Goal: Find specific page/section: Find specific page/section

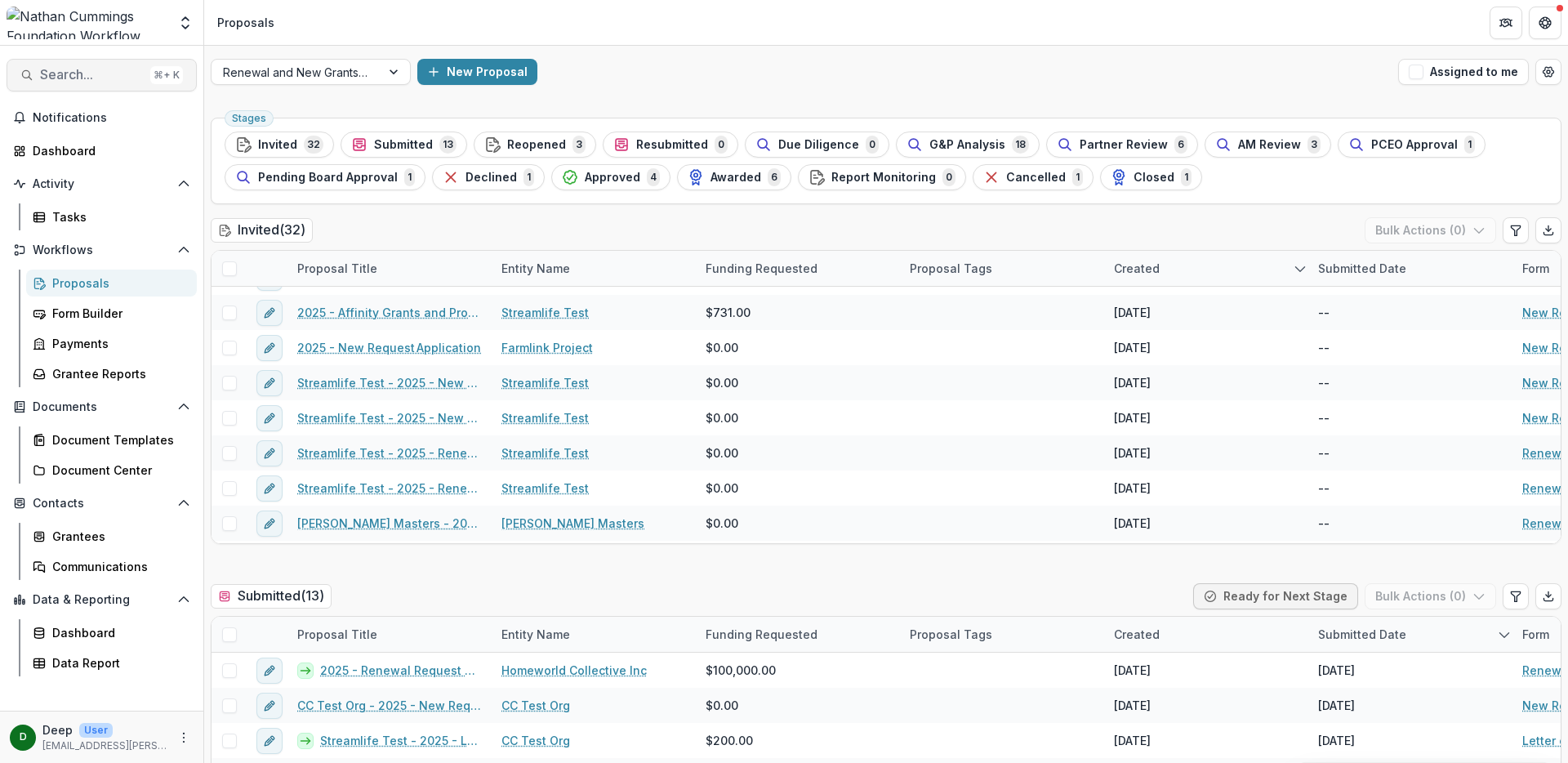
click at [66, 81] on span "Search..." at bounding box center [92, 74] width 104 height 15
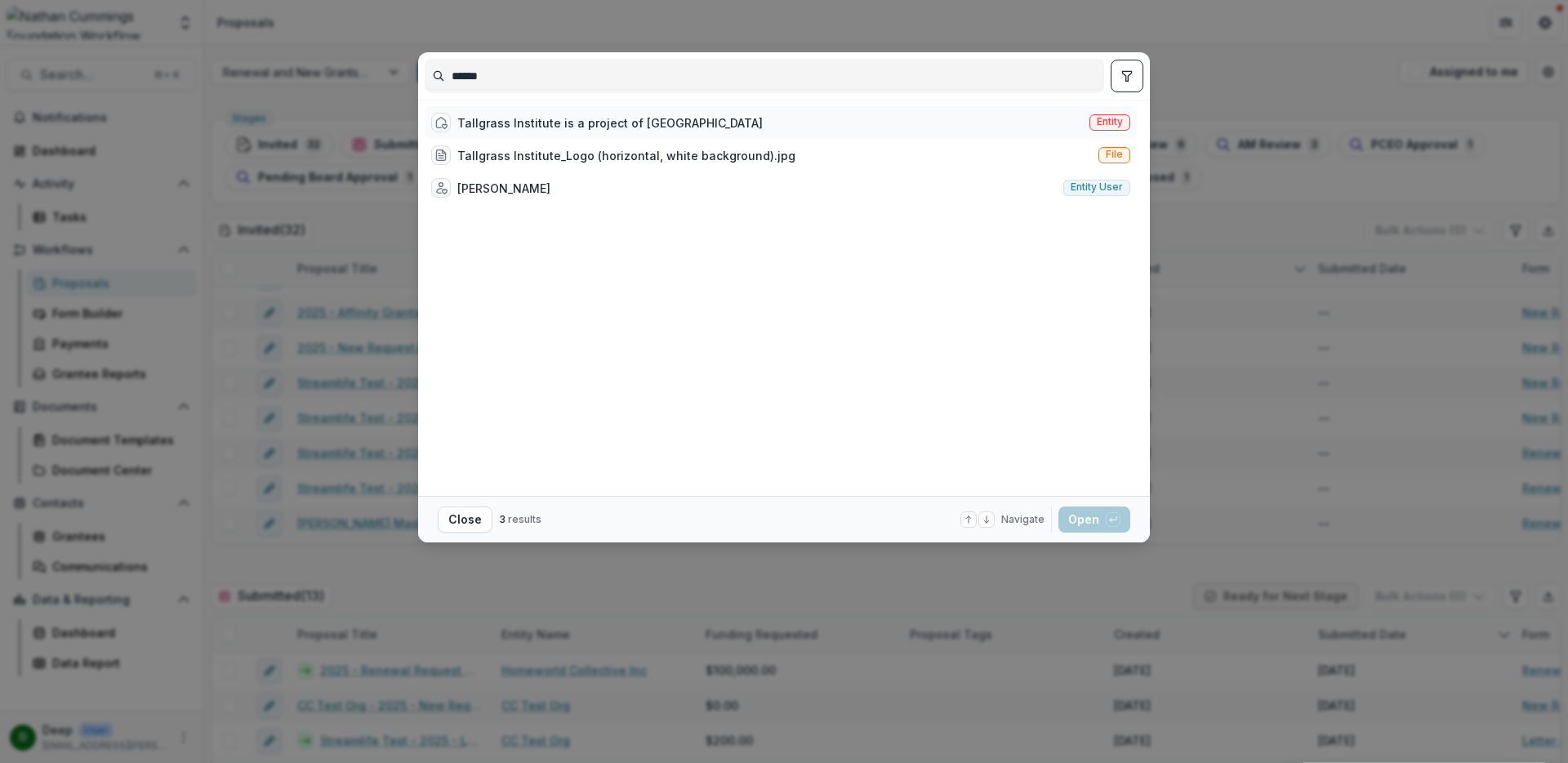
type input "******"
click at [527, 116] on div "Tallgrass Institute is a project of [GEOGRAPHIC_DATA]" at bounding box center [610, 123] width 306 height 17
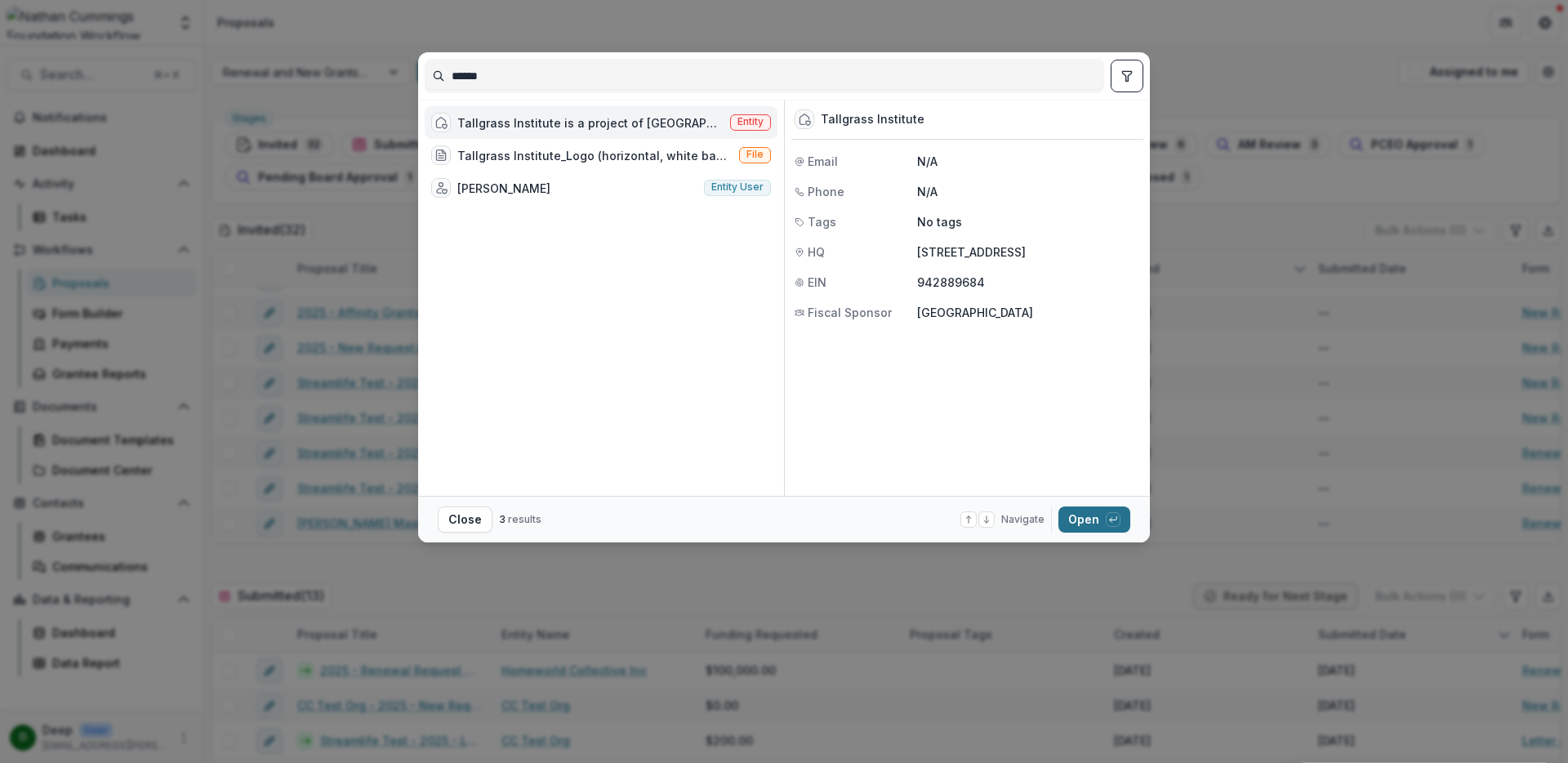
click at [1085, 518] on button "Open with enter key" at bounding box center [1094, 519] width 72 height 26
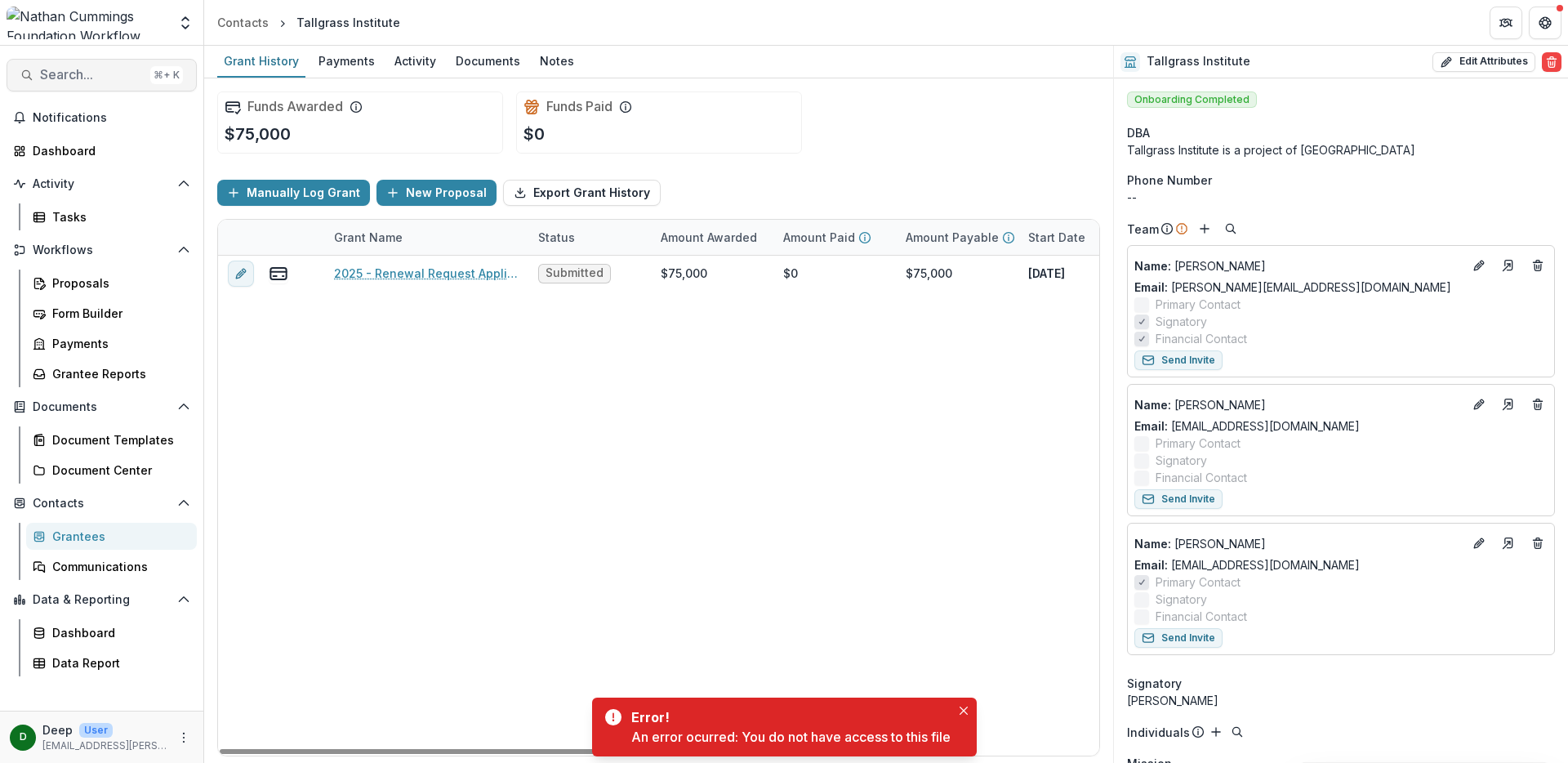
click at [87, 76] on span "Search..." at bounding box center [92, 74] width 104 height 15
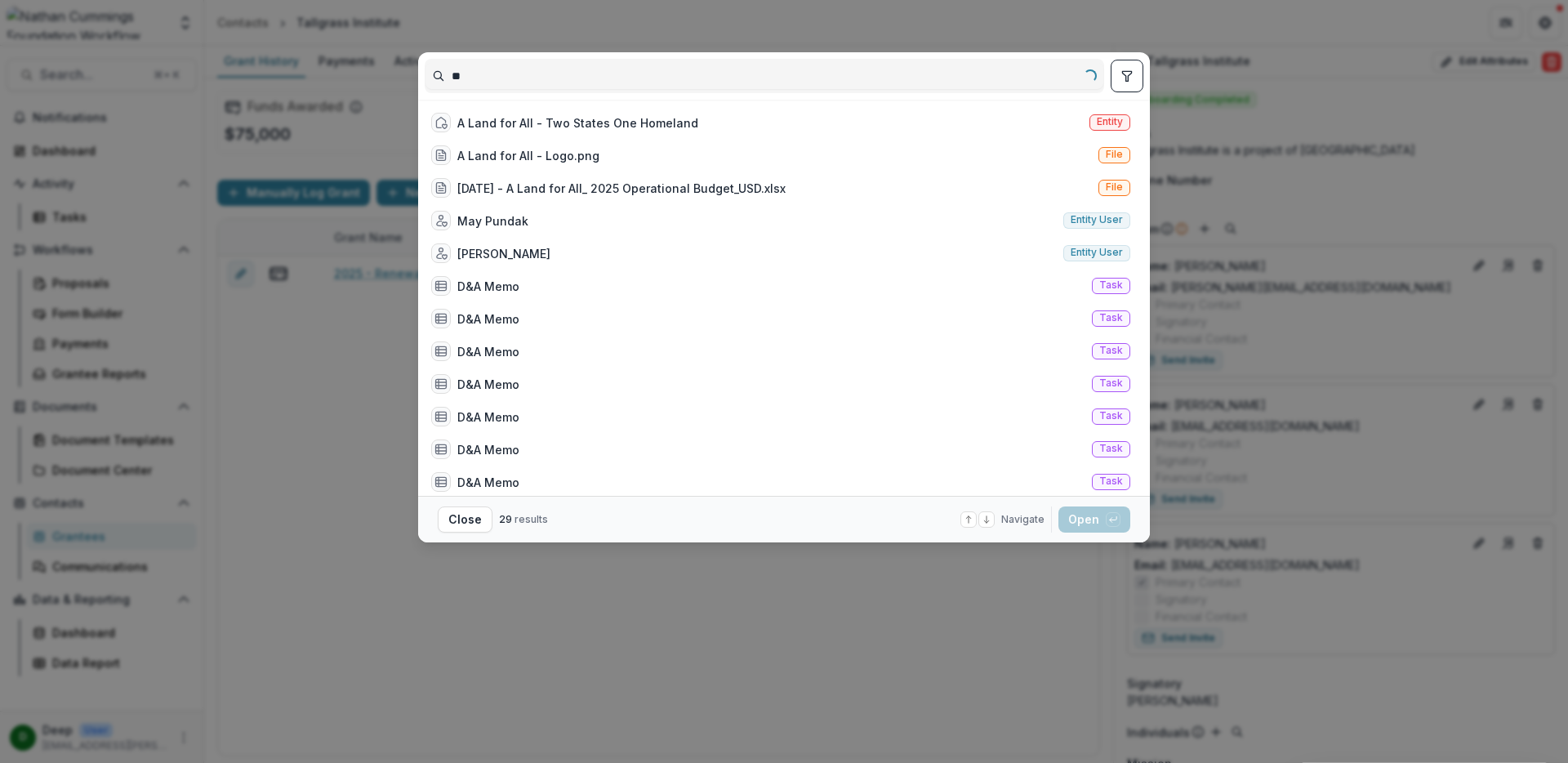
type input "*"
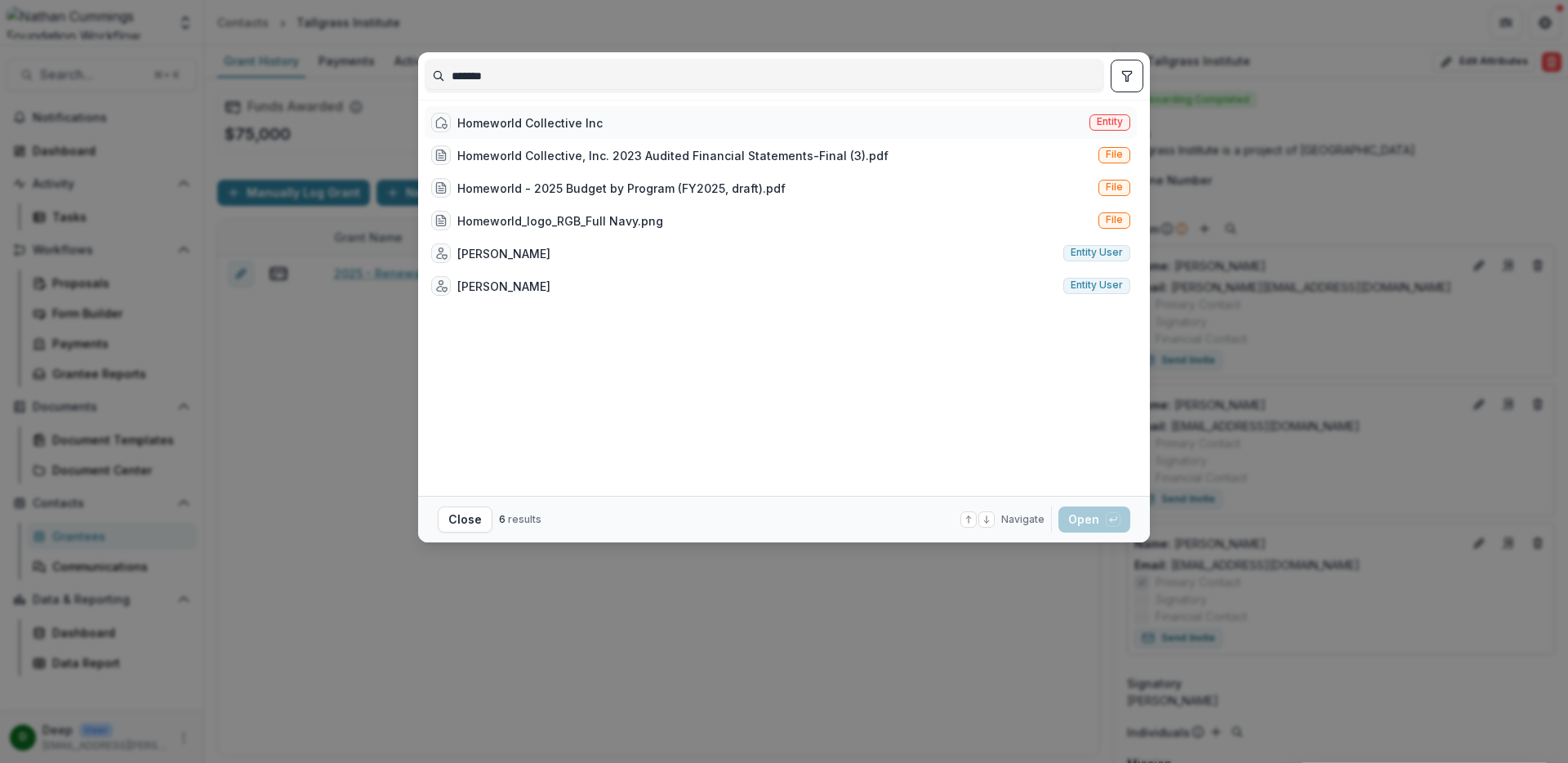
type input "*******"
click at [508, 121] on div "Homeworld Collective Inc" at bounding box center [530, 123] width 146 height 17
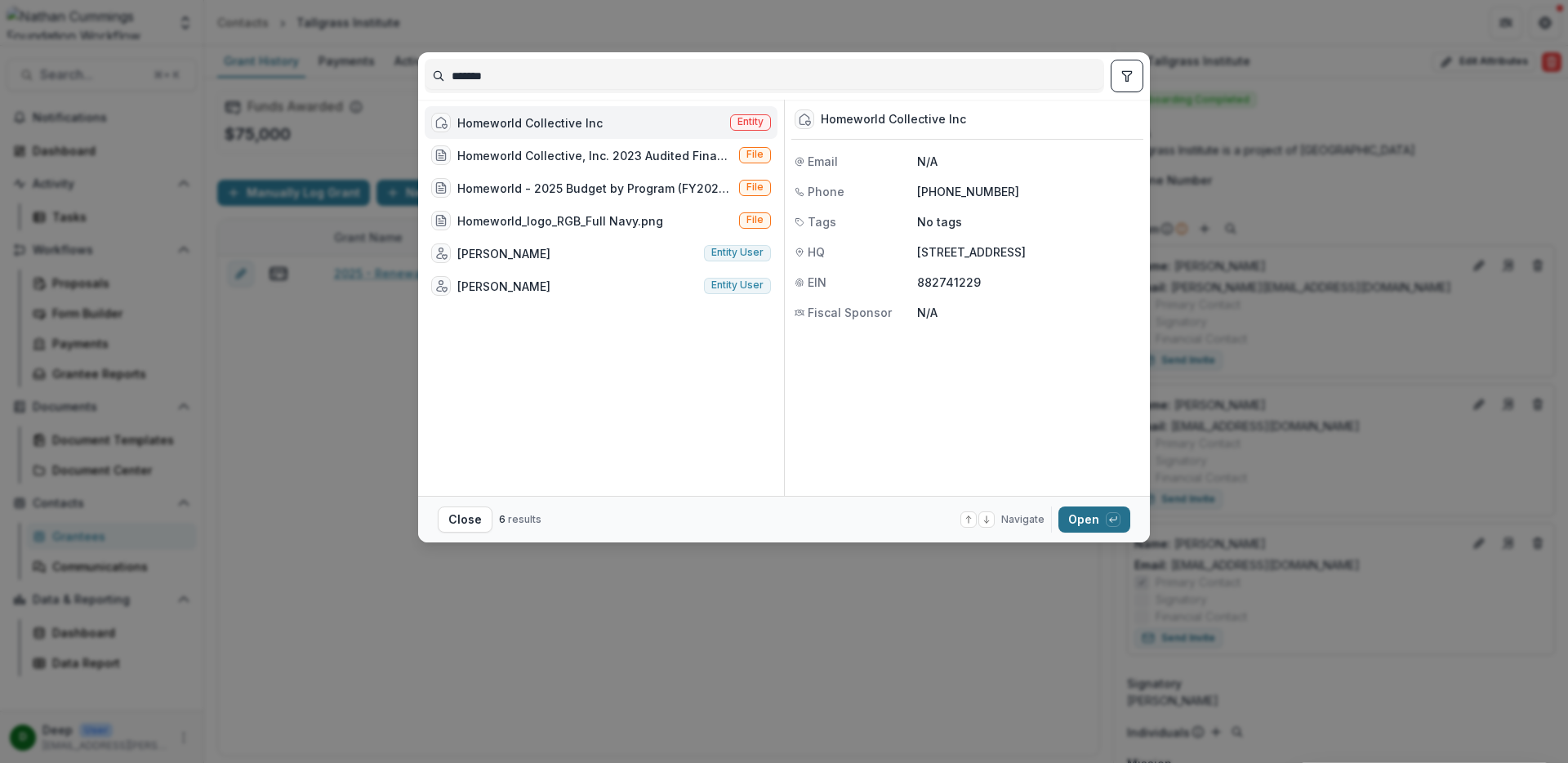
click at [1093, 510] on button "Open with enter key" at bounding box center [1094, 519] width 72 height 26
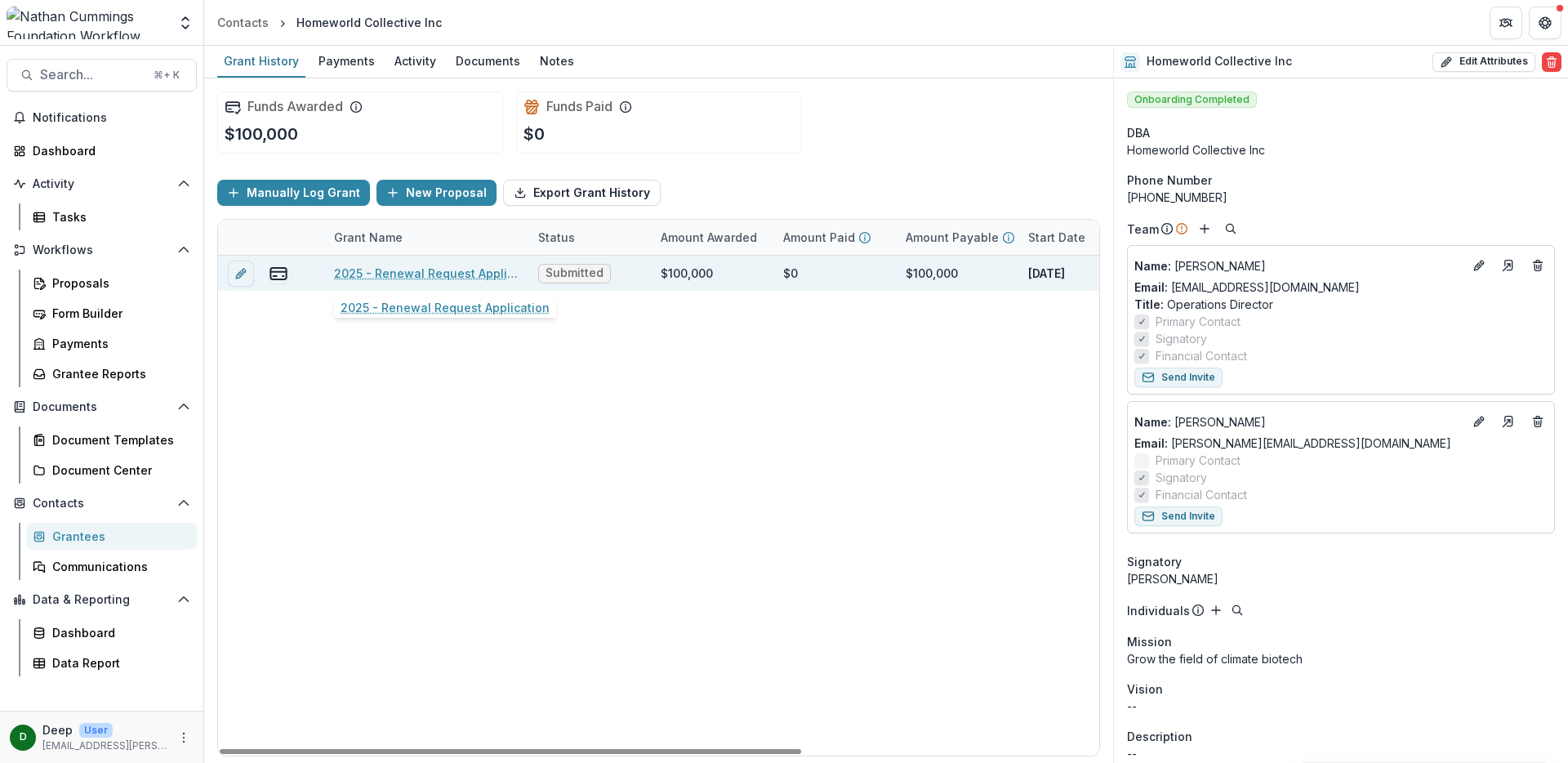
click at [442, 269] on link "2025 - Renewal Request Application" at bounding box center [427, 273] width 185 height 17
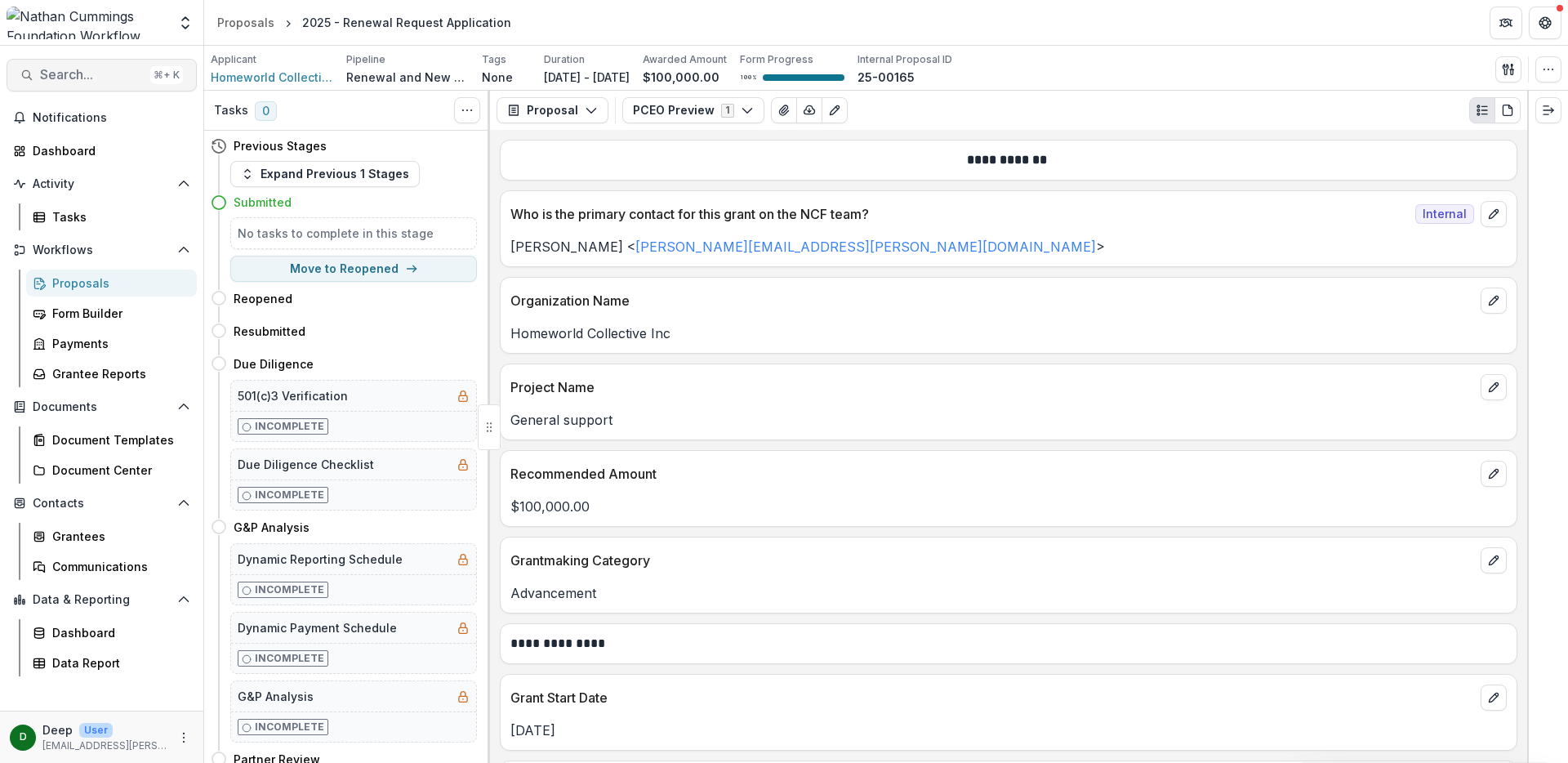
click at [94, 67] on span "Search..." at bounding box center [92, 74] width 104 height 15
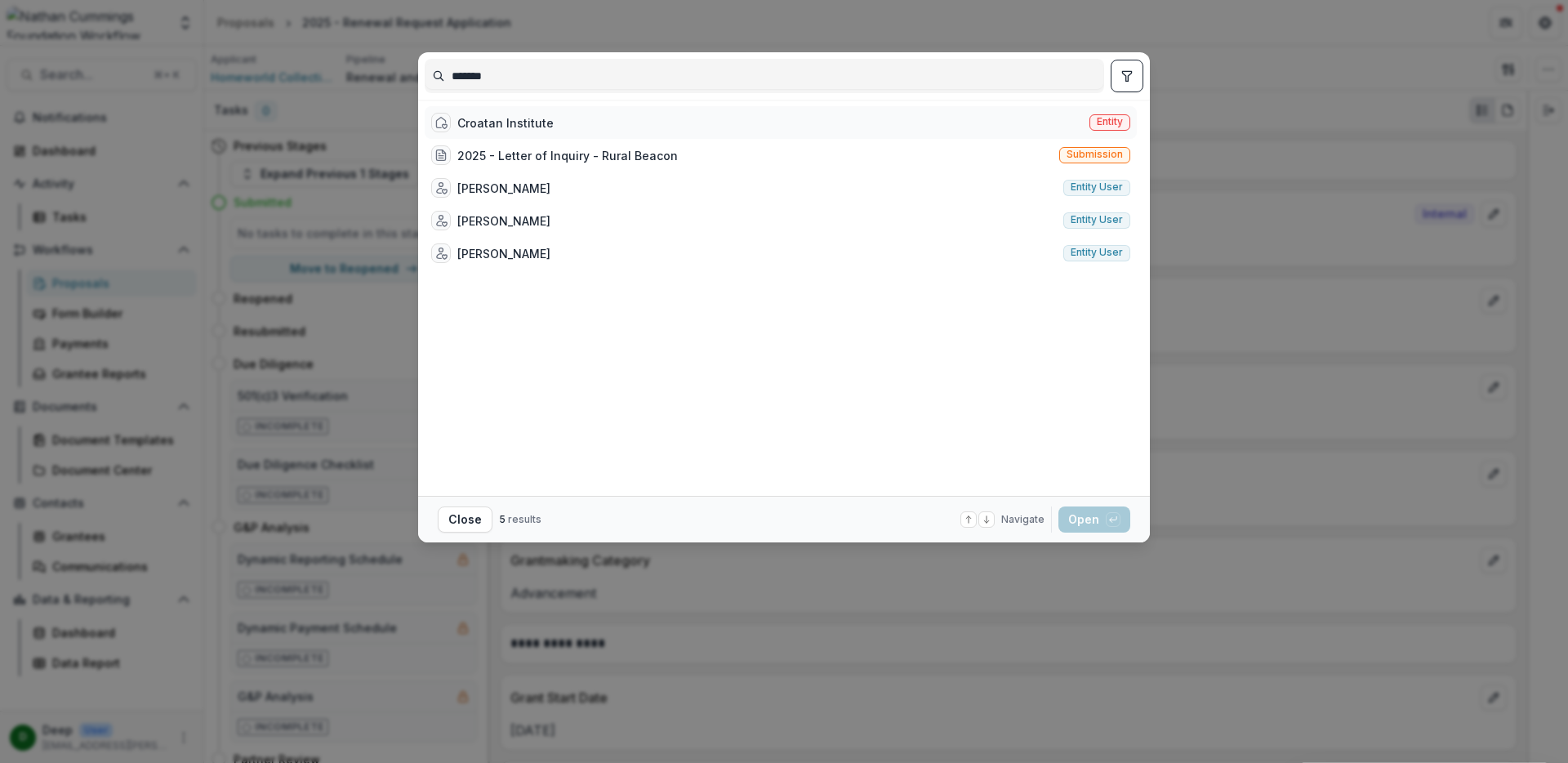
type input "*******"
click at [535, 124] on div "Croatan Institute" at bounding box center [505, 123] width 96 height 17
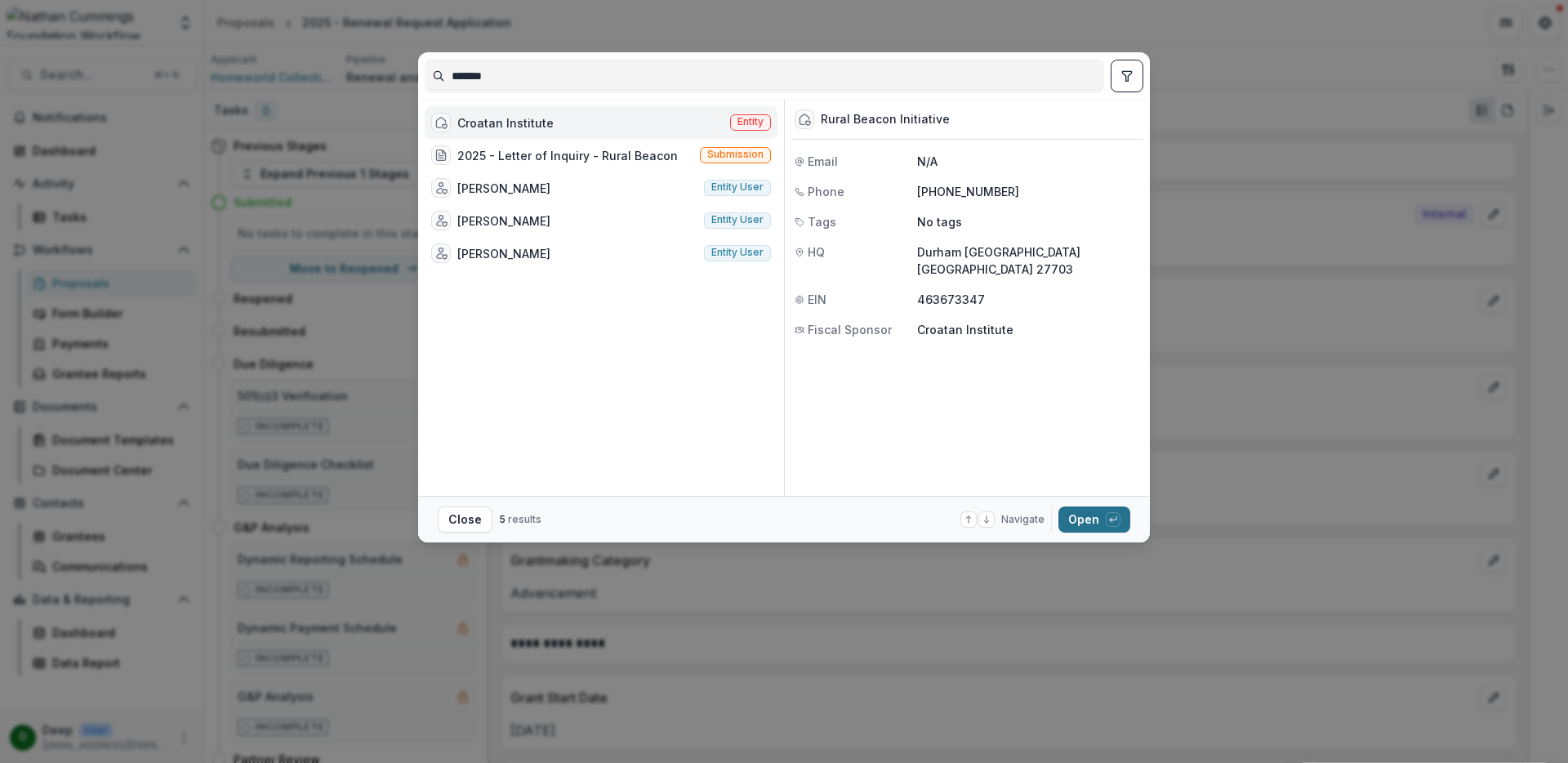
click at [1089, 518] on button "Open with enter key" at bounding box center [1094, 519] width 72 height 26
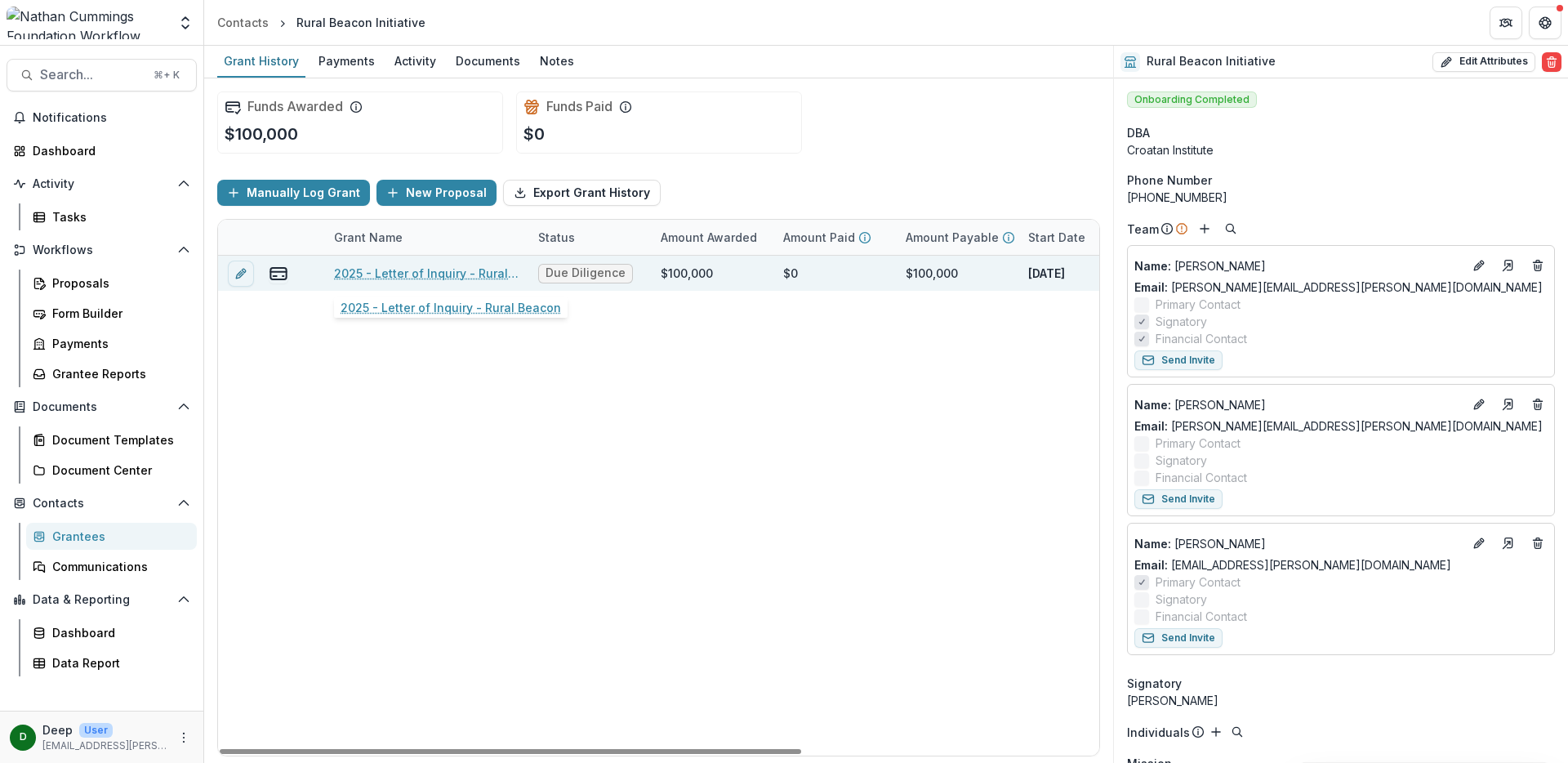
click at [412, 277] on link "2025 - Letter of Inquiry - Rural Beacon" at bounding box center [427, 273] width 185 height 17
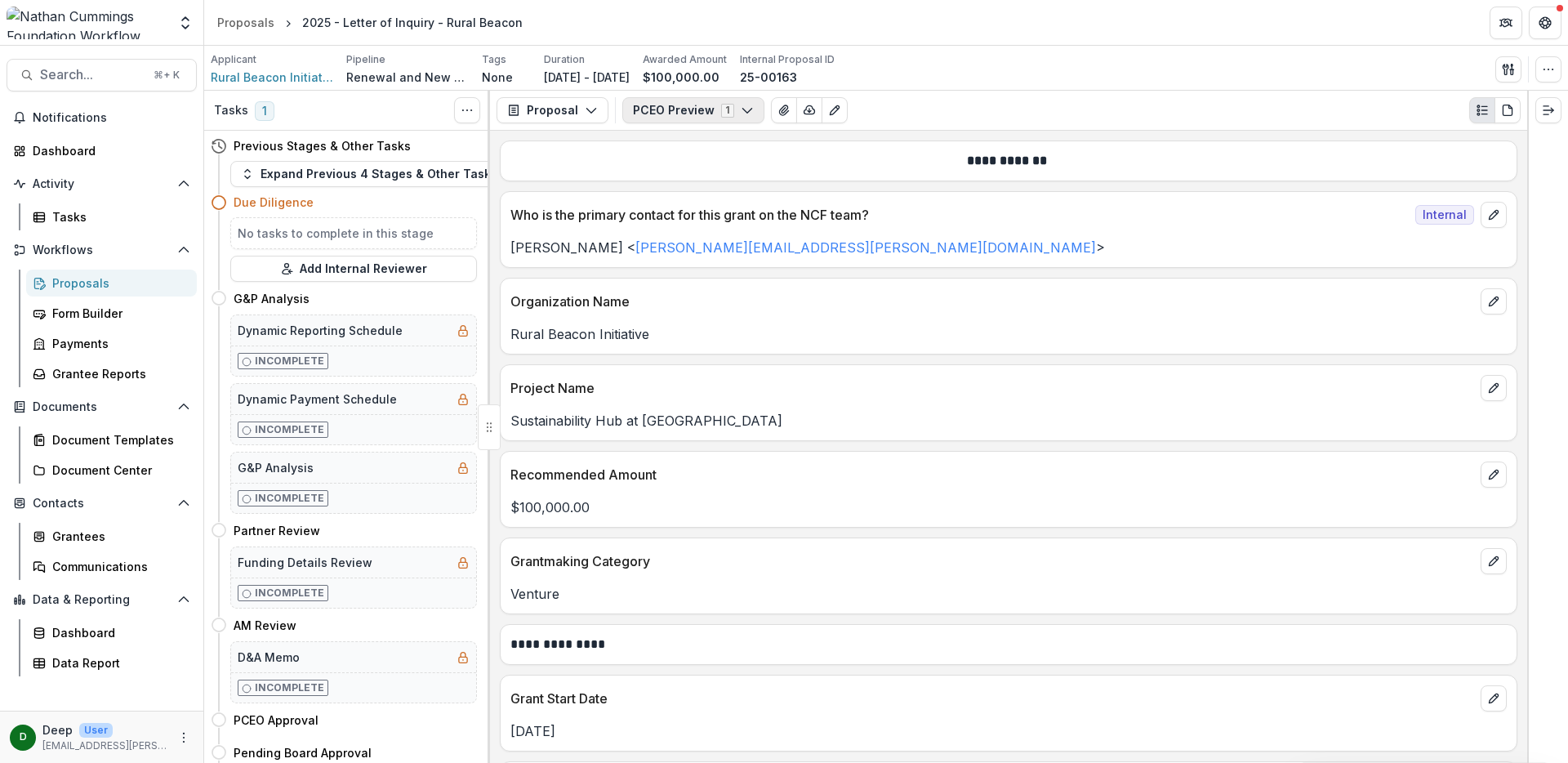
click at [750, 115] on button "PCEO Preview 1" at bounding box center [693, 109] width 142 height 26
type button "2"
click at [993, 50] on div "Applicant Rural Beacon Initiative Pipeline Renewal and New Grants Pipeline Tags…" at bounding box center [886, 68] width 1364 height 45
click at [82, 285] on div "Proposals" at bounding box center [118, 283] width 132 height 17
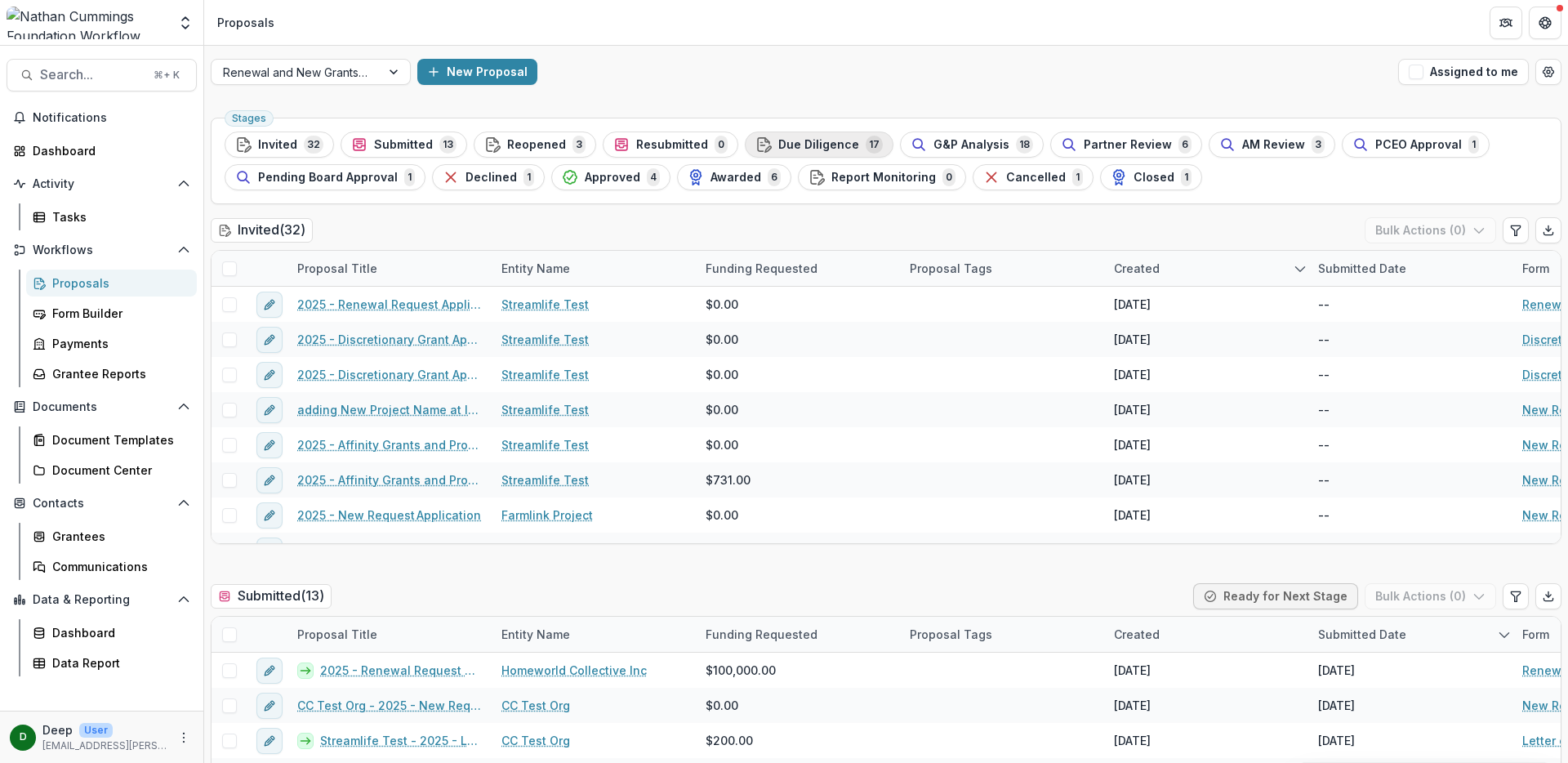
click at [808, 138] on span "Due Diligence" at bounding box center [818, 145] width 81 height 14
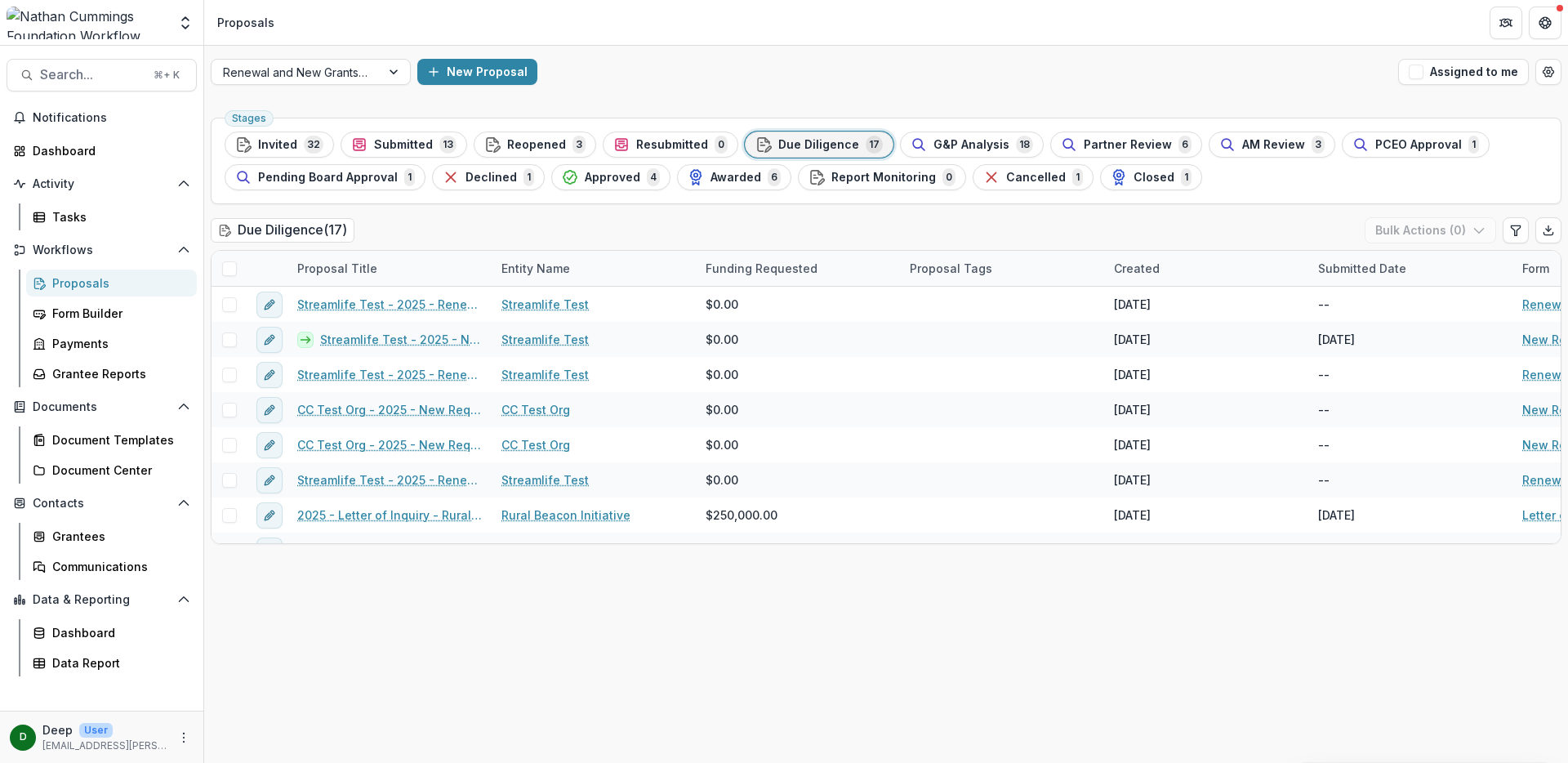
click at [901, 24] on header "Proposals" at bounding box center [886, 22] width 1364 height 45
